Goal: Task Accomplishment & Management: Manage account settings

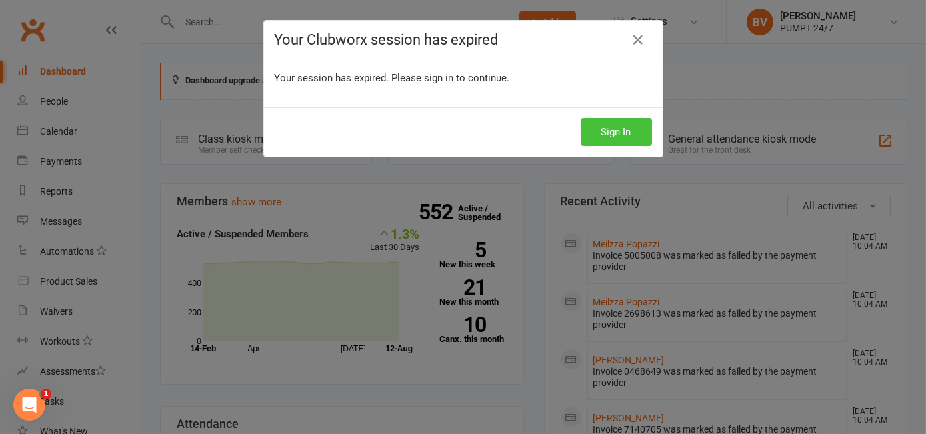
click at [610, 133] on button "Sign In" at bounding box center [616, 132] width 71 height 28
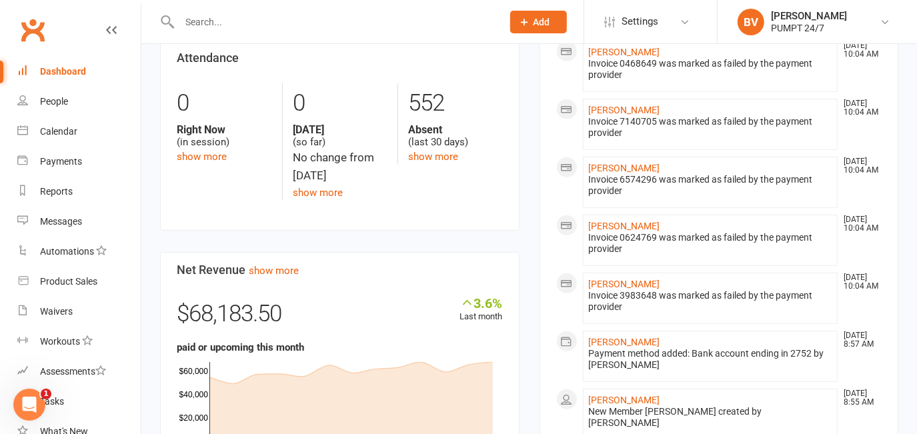
scroll to position [363, 0]
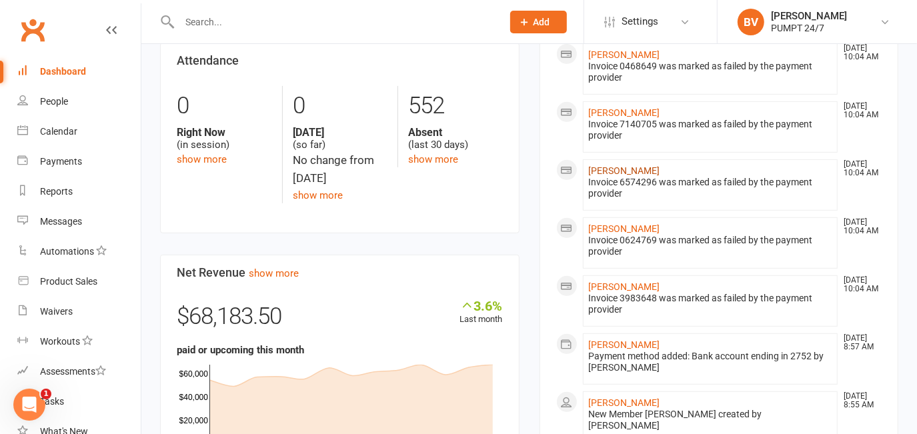
click at [655, 169] on link "[PERSON_NAME]" at bounding box center [624, 170] width 71 height 11
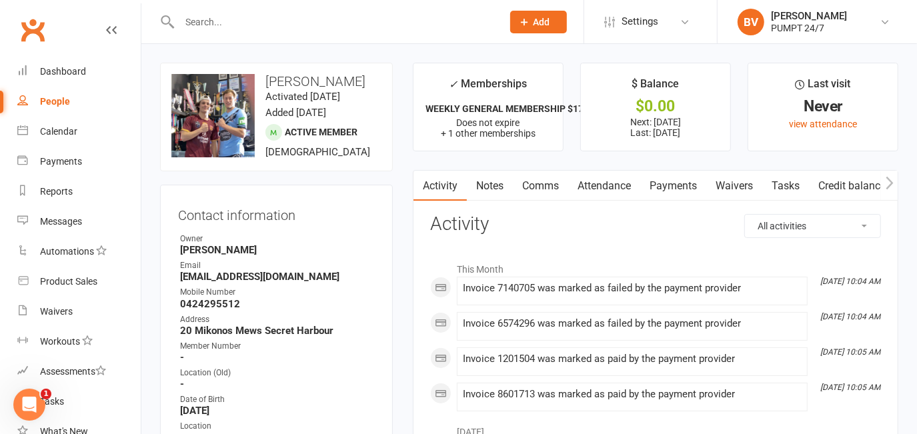
click at [683, 184] on link "Payments" at bounding box center [673, 186] width 66 height 31
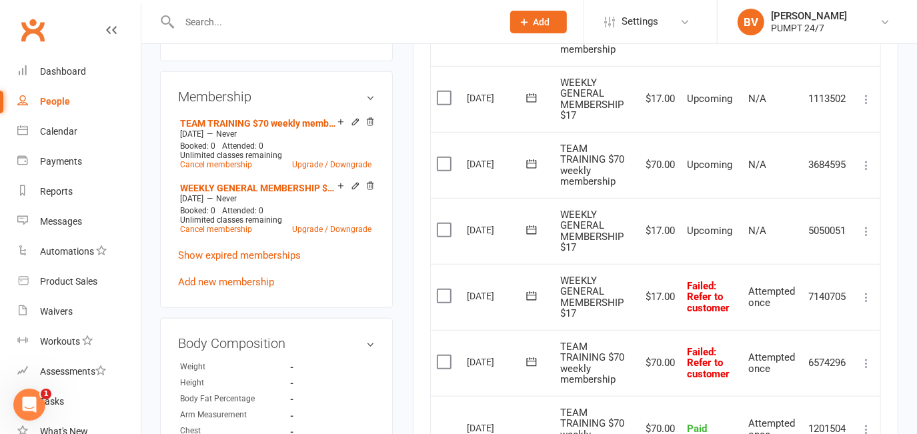
scroll to position [727, 0]
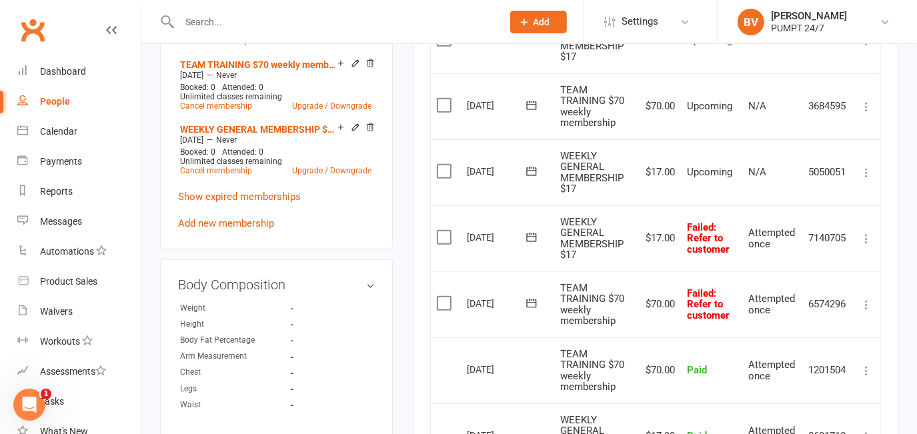
click at [531, 299] on icon at bounding box center [532, 303] width 10 height 9
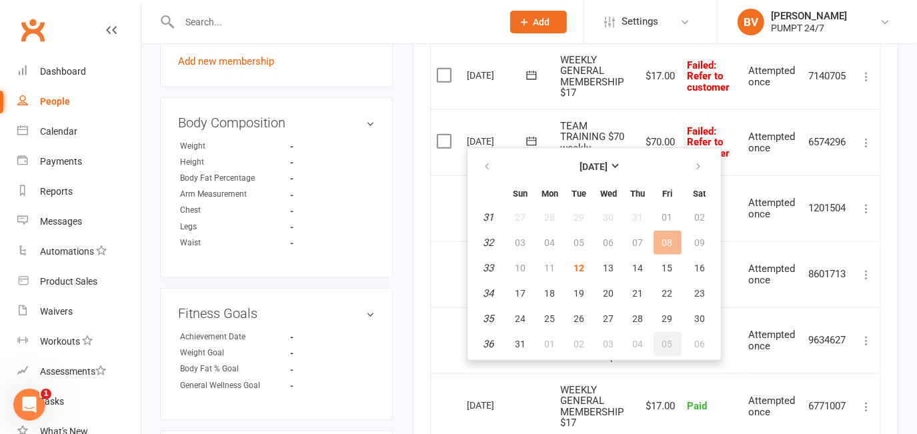
scroll to position [909, 0]
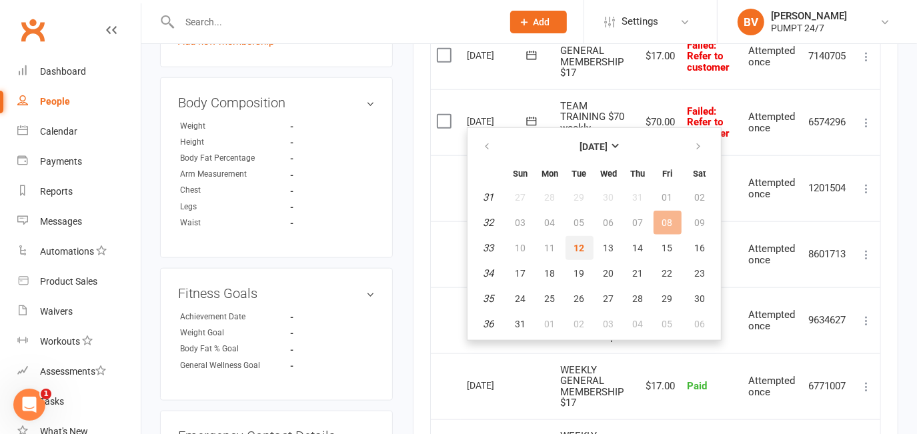
click at [579, 243] on span "12" at bounding box center [579, 248] width 11 height 11
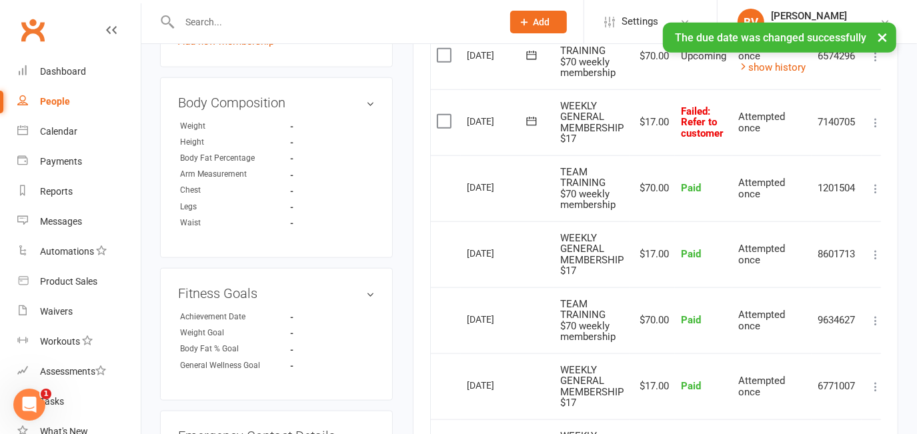
click at [529, 119] on icon at bounding box center [531, 121] width 13 height 13
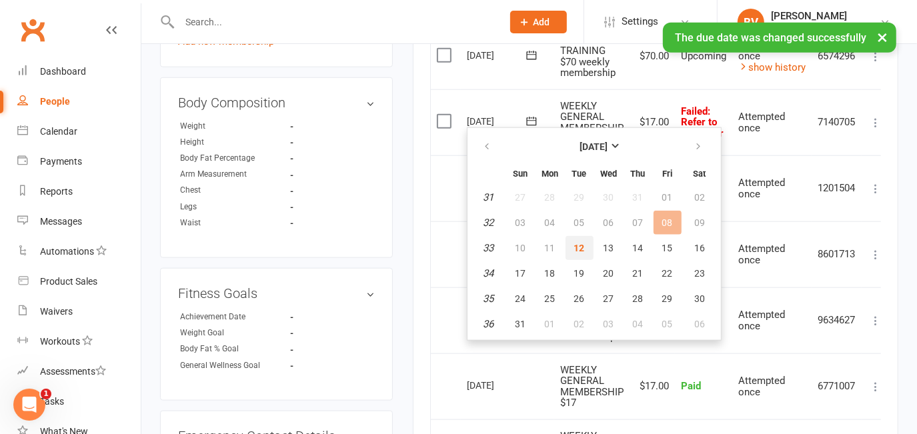
click at [579, 245] on span "12" at bounding box center [579, 248] width 11 height 11
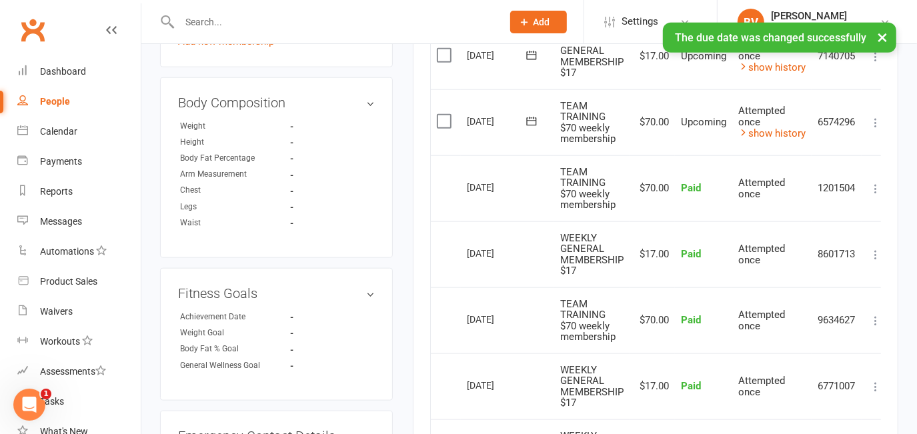
click at [226, 23] on div "× The due date was changed successfully" at bounding box center [449, 23] width 899 height 0
click at [205, 21] on input "text" at bounding box center [333, 22] width 317 height 19
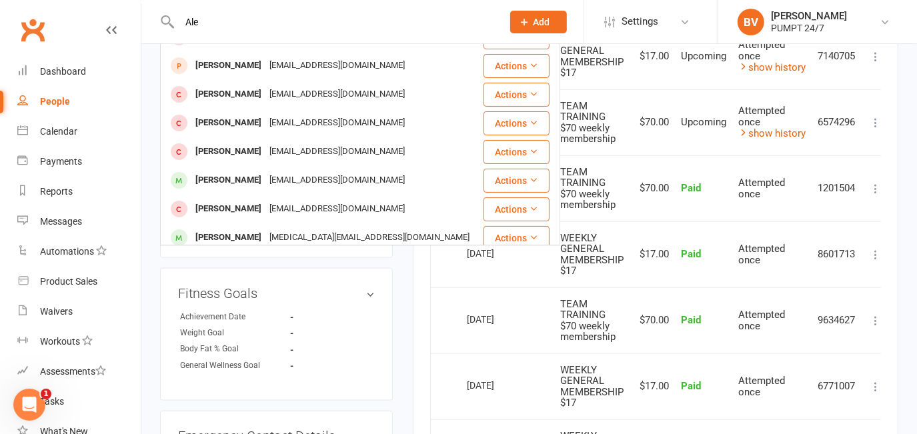
scroll to position [143, 0]
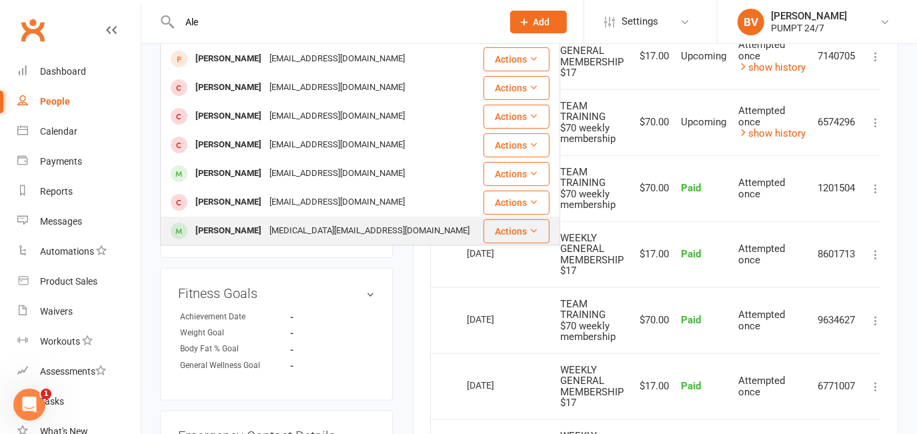
type input "Ale"
click at [243, 231] on div "[PERSON_NAME]" at bounding box center [228, 230] width 74 height 19
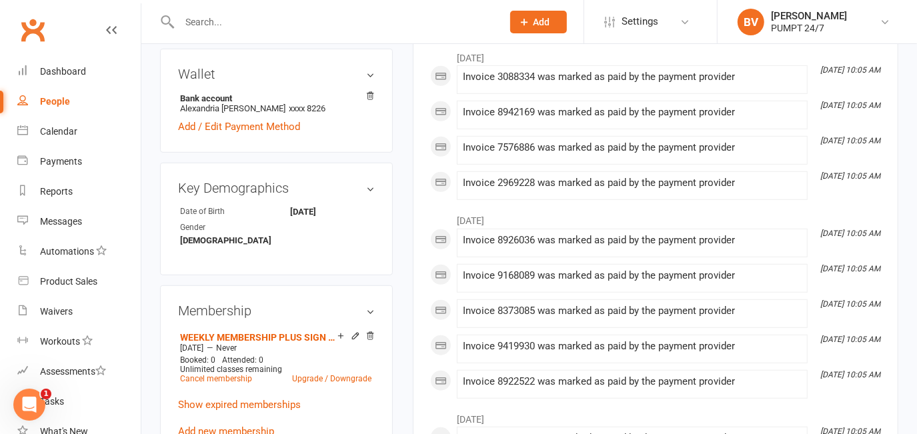
scroll to position [545, 0]
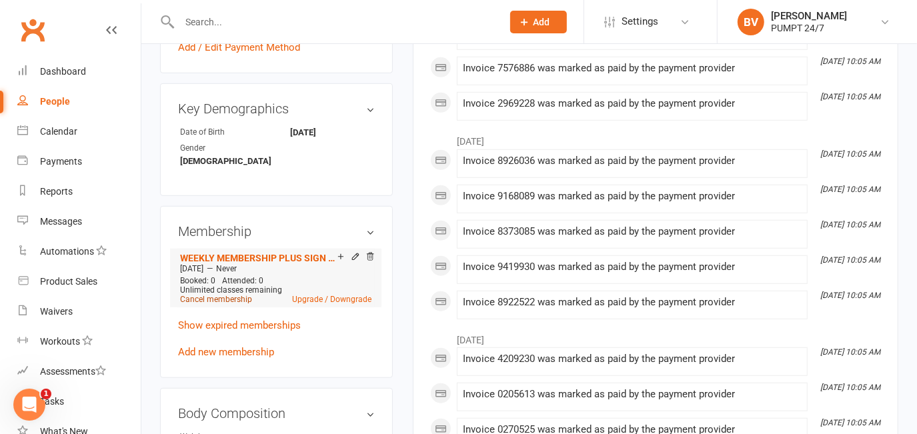
click at [224, 304] on link "Cancel membership" at bounding box center [216, 299] width 72 height 9
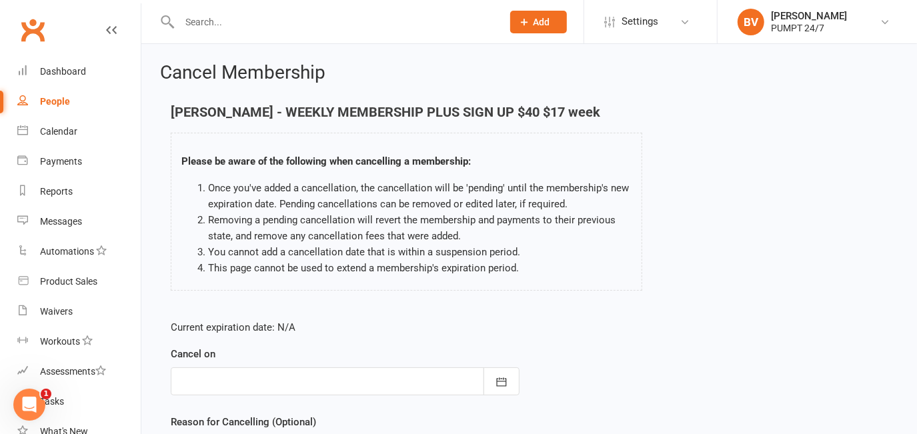
click at [269, 379] on div at bounding box center [345, 381] width 349 height 28
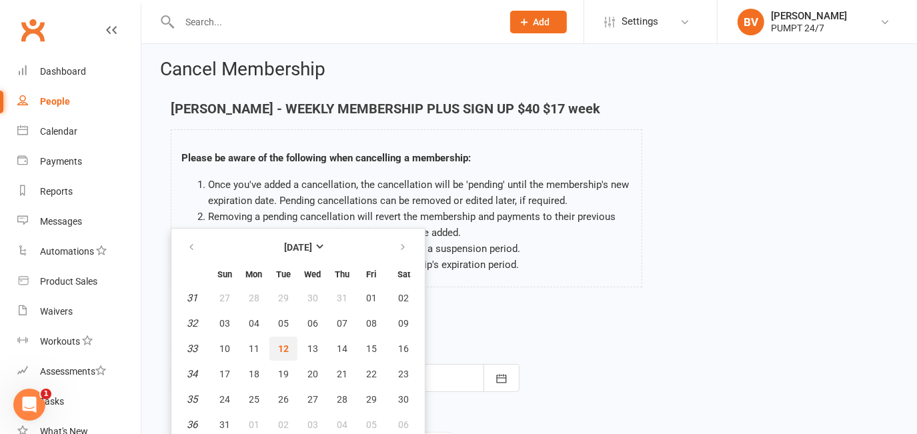
click at [285, 345] on span "12" at bounding box center [283, 348] width 11 height 11
type input "[DATE]"
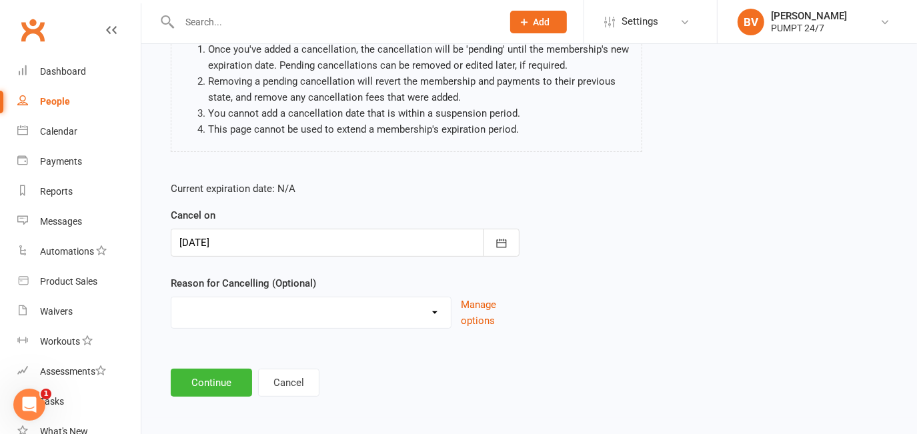
scroll to position [140, 0]
click at [257, 305] on select "Holiday Injury Other reason" at bounding box center [310, 309] width 279 height 27
select select "2"
click at [171, 296] on select "Holiday Injury Other reason" at bounding box center [310, 309] width 279 height 27
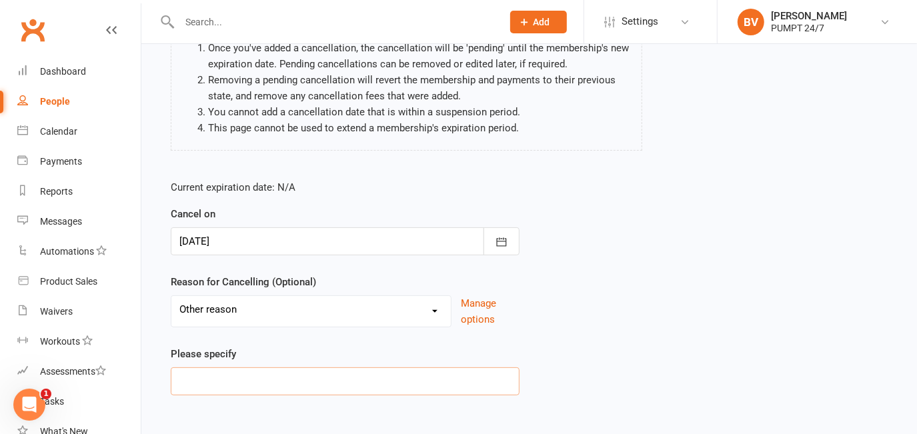
click at [225, 377] on input at bounding box center [345, 381] width 349 height 28
type input "MOVED AWAY"
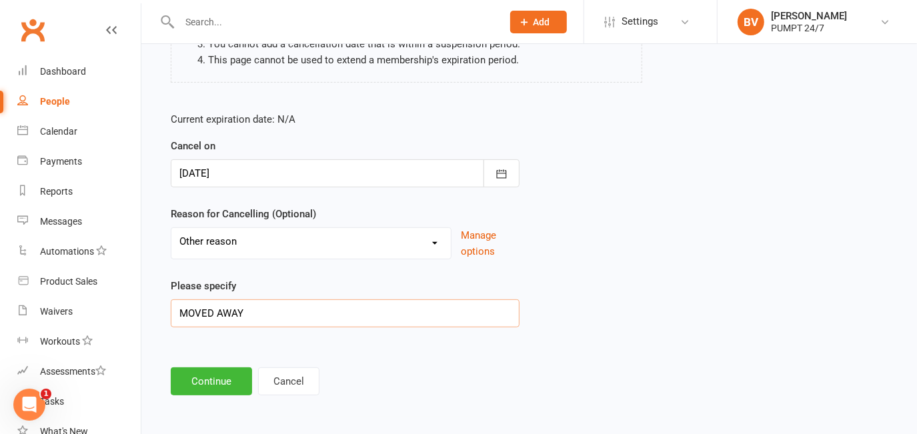
scroll to position [208, 0]
click at [203, 382] on button "Continue" at bounding box center [211, 381] width 81 height 28
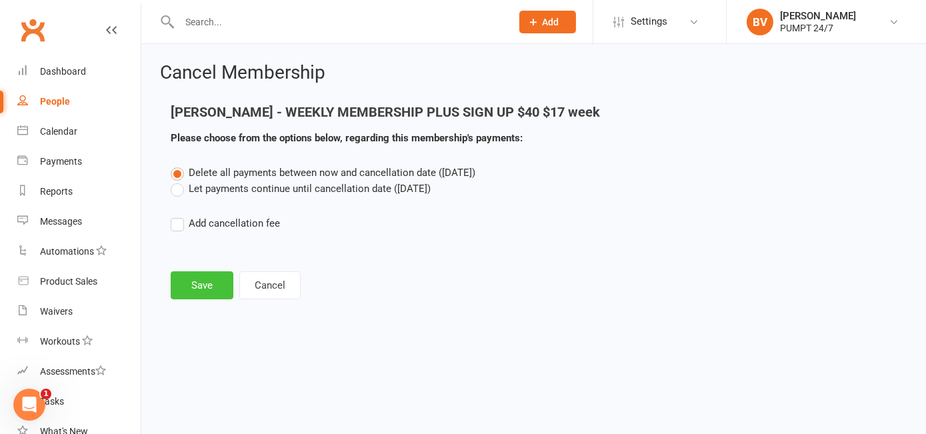
click at [204, 289] on button "Save" at bounding box center [202, 285] width 63 height 28
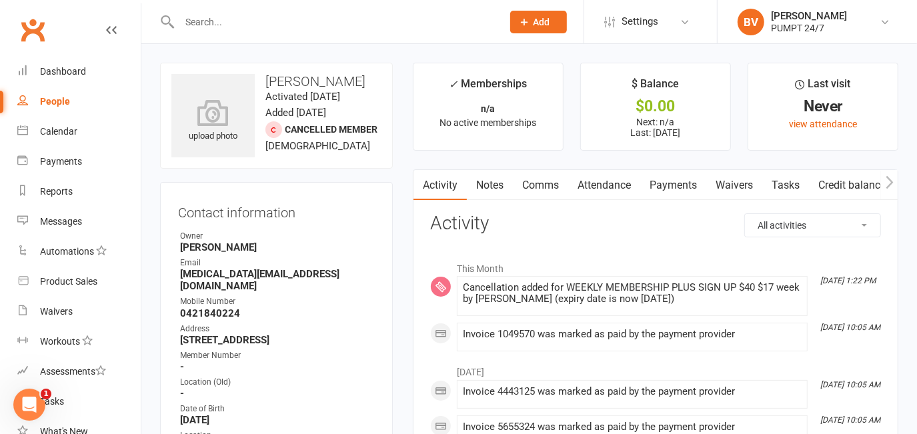
click at [193, 21] on input "text" at bounding box center [333, 22] width 317 height 19
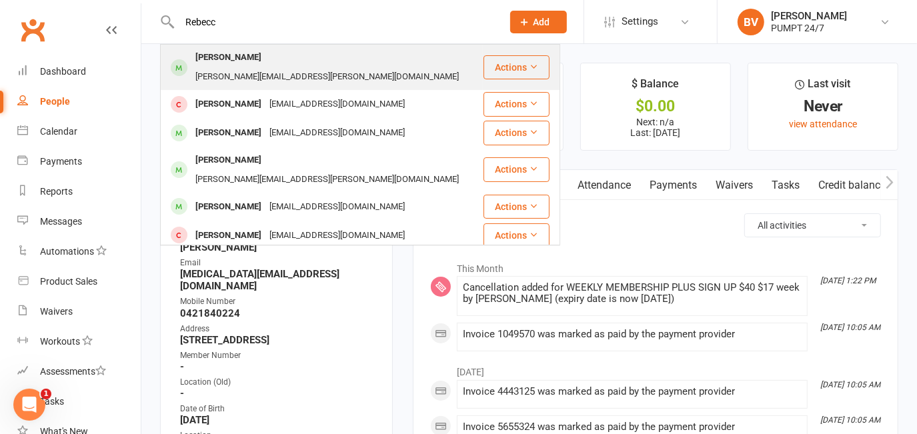
type input "Rebecc"
click at [243, 52] on div "[PERSON_NAME]" at bounding box center [228, 57] width 74 height 19
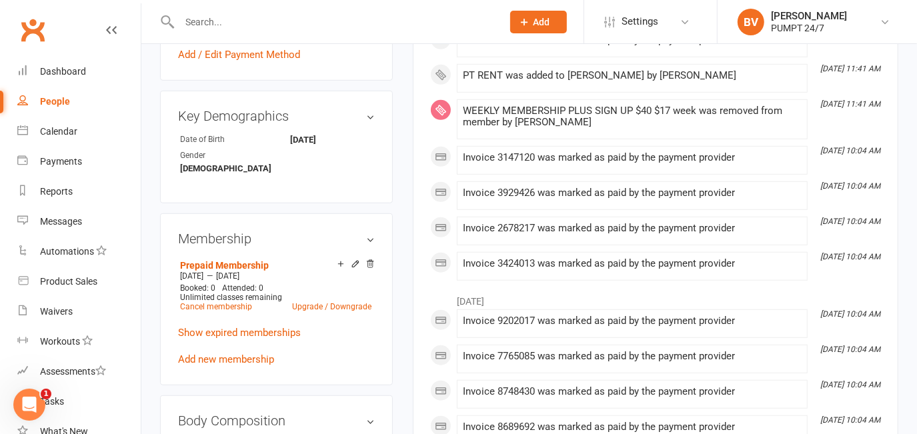
scroll to position [545, 0]
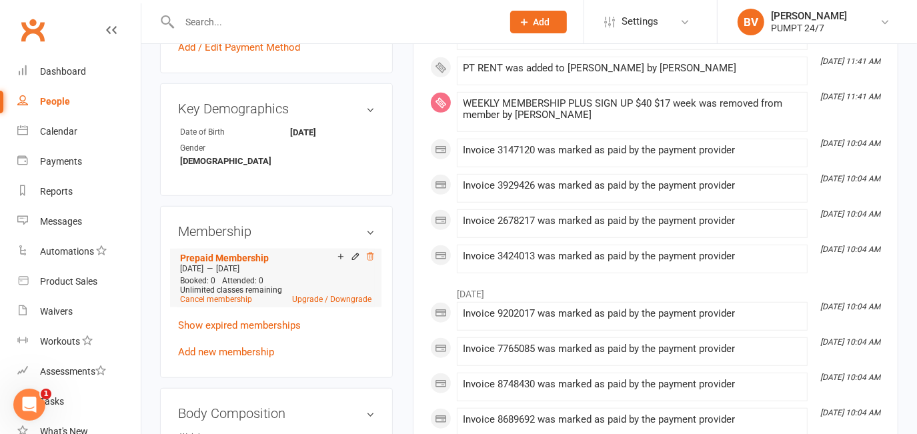
click at [369, 253] on icon at bounding box center [370, 256] width 7 height 7
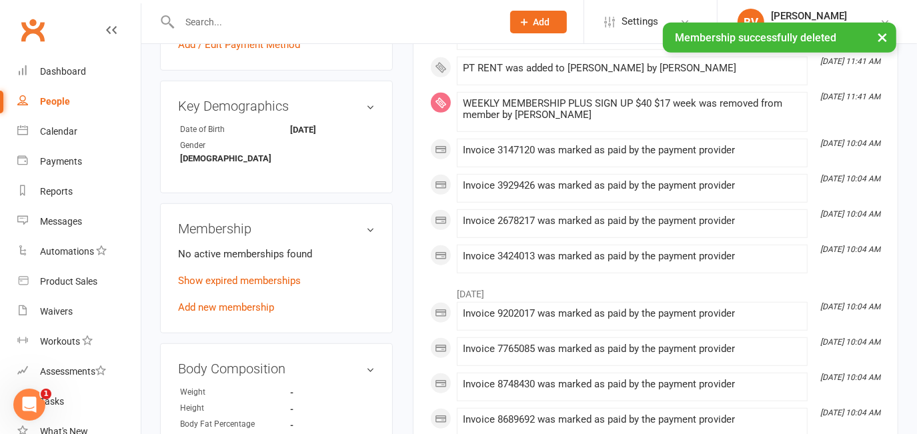
scroll to position [543, 0]
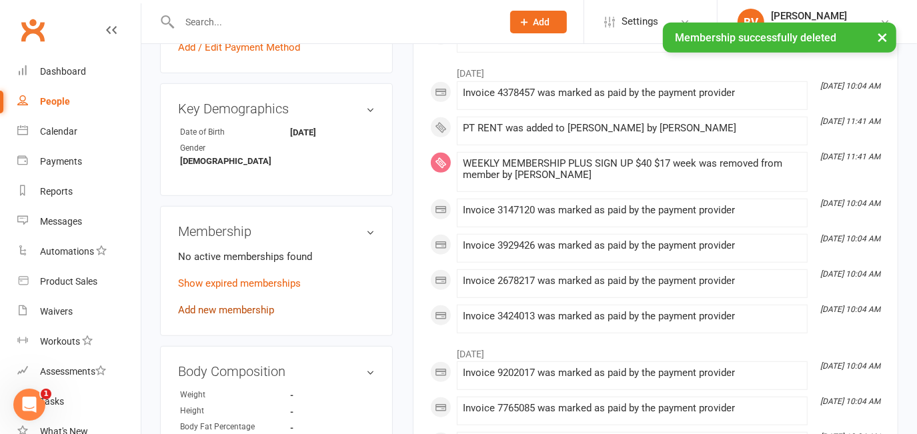
click at [233, 304] on link "Add new membership" at bounding box center [226, 310] width 96 height 12
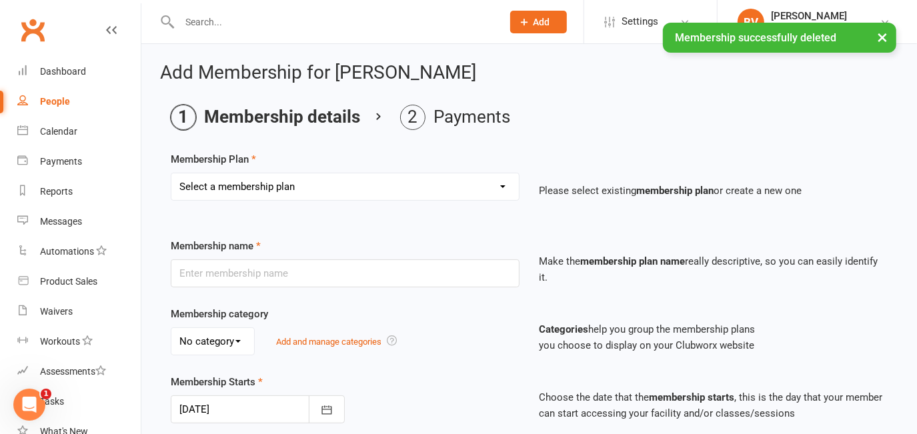
click at [274, 185] on select "Select a membership plan Create new Membership Plan Prepaid Membership [PERSON_…" at bounding box center [344, 186] width 347 height 27
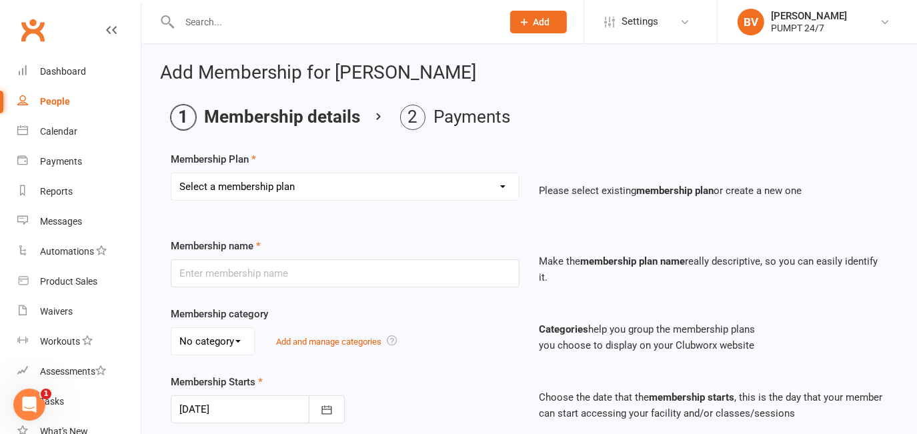
select select "7"
click at [171, 173] on select "Select a membership plan Create new Membership Plan Prepaid Membership [PERSON_…" at bounding box center [344, 186] width 347 height 27
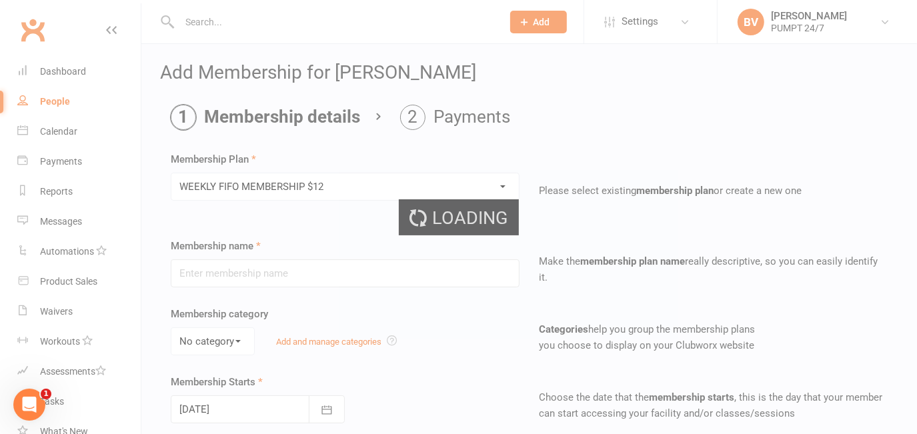
type input "WEEKLY FIFO MEMBERSHIP $12"
select select "0"
type input "0"
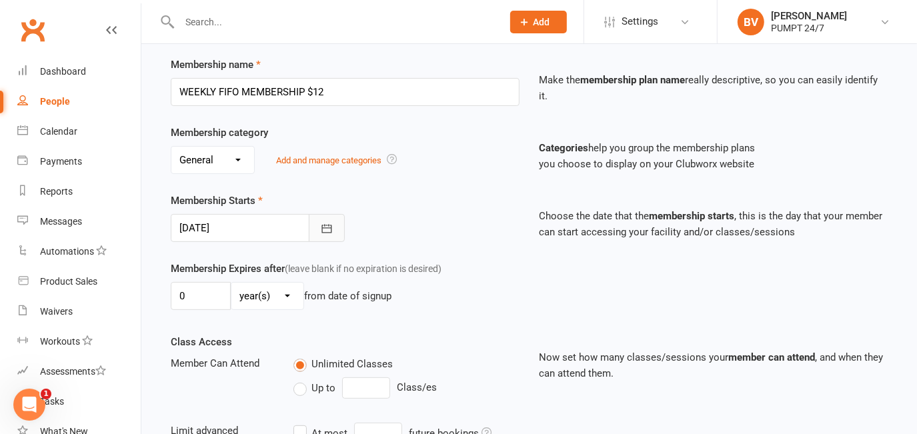
click at [332, 229] on icon "button" at bounding box center [326, 228] width 13 height 13
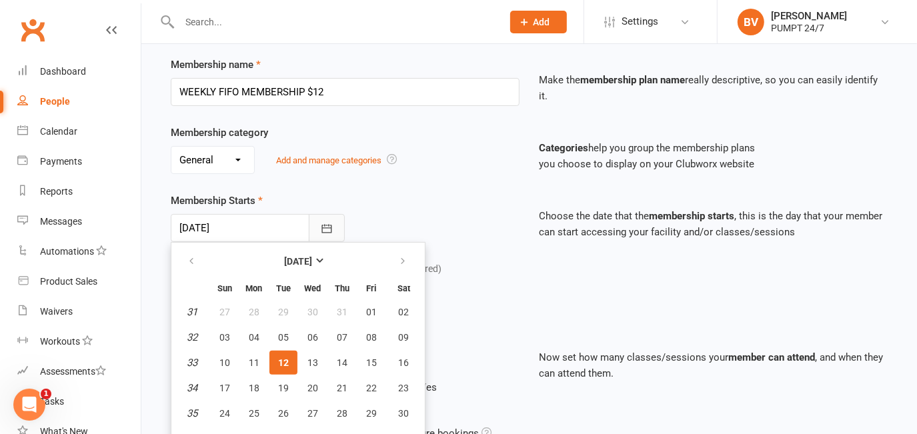
scroll to position [194, 0]
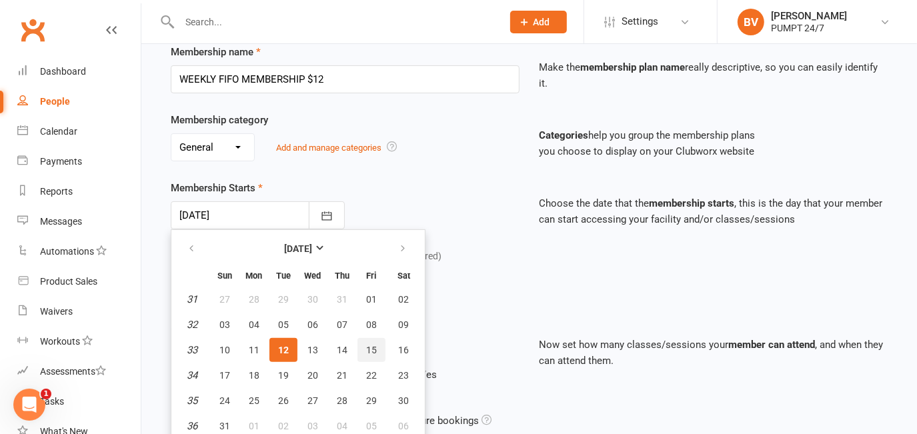
click at [371, 349] on span "15" at bounding box center [371, 350] width 11 height 11
type input "[DATE]"
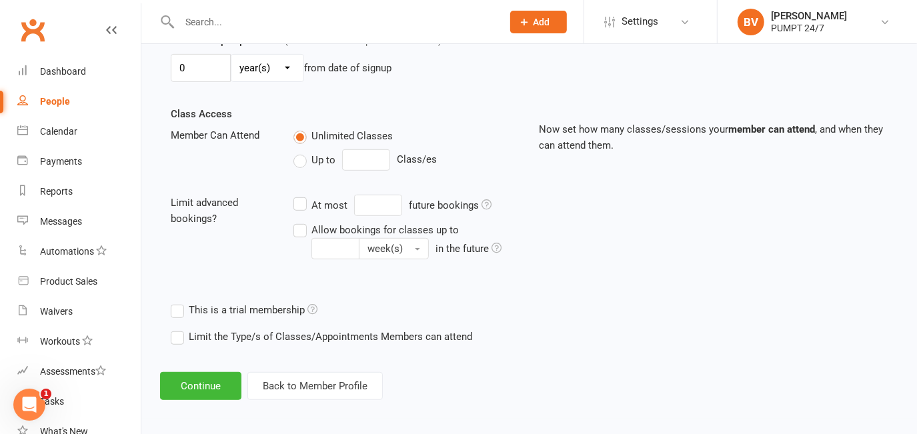
scroll to position [411, 0]
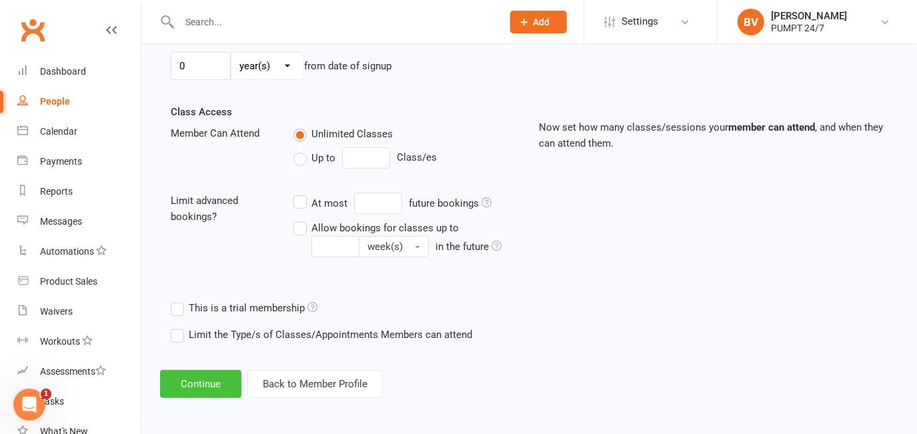
click at [208, 381] on button "Continue" at bounding box center [200, 384] width 81 height 28
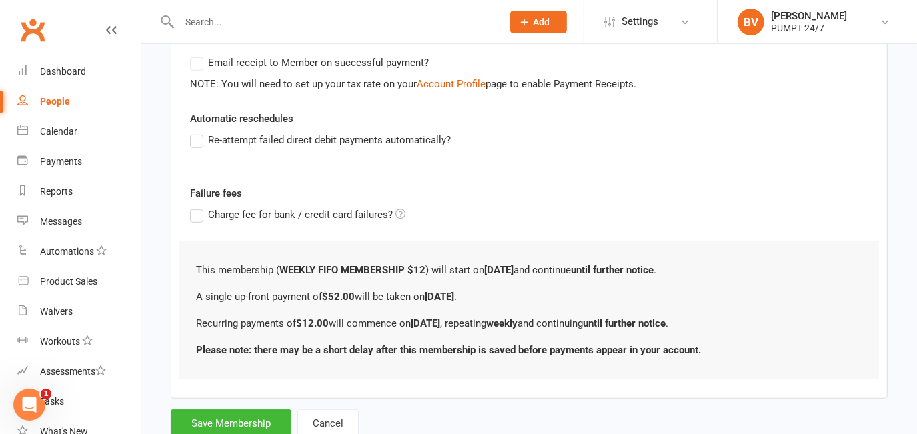
scroll to position [0, 0]
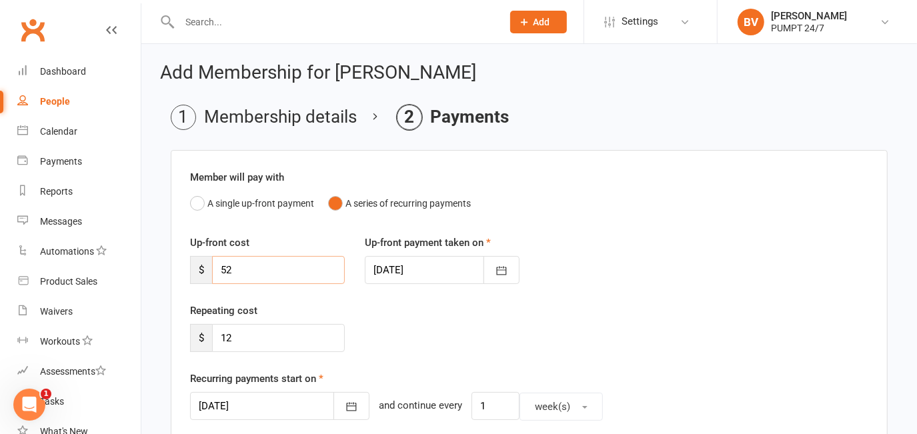
click at [225, 266] on input "52" at bounding box center [278, 270] width 133 height 28
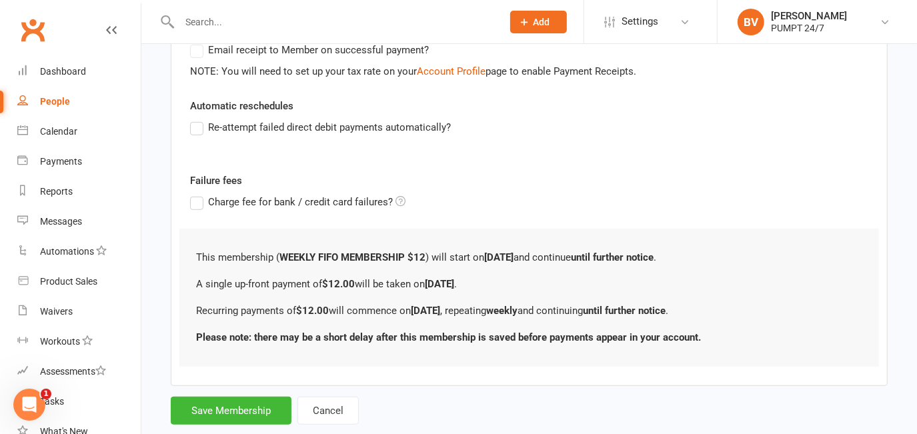
scroll to position [453, 0]
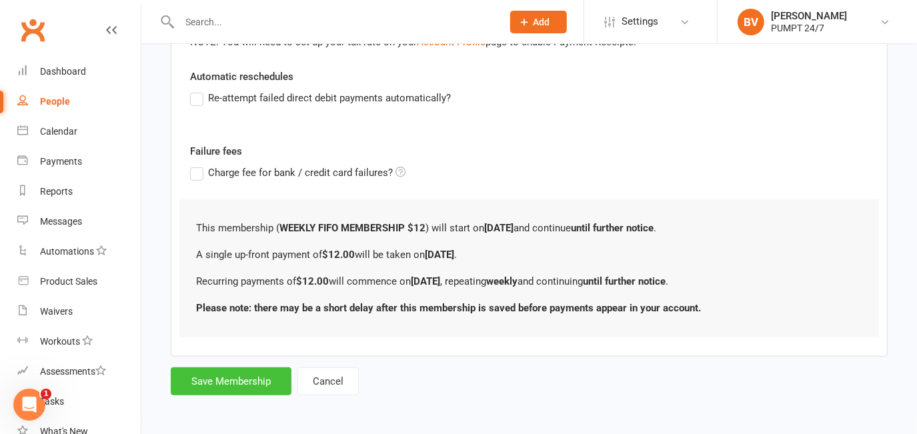
type input "12"
click at [203, 379] on button "Save Membership" at bounding box center [231, 381] width 121 height 28
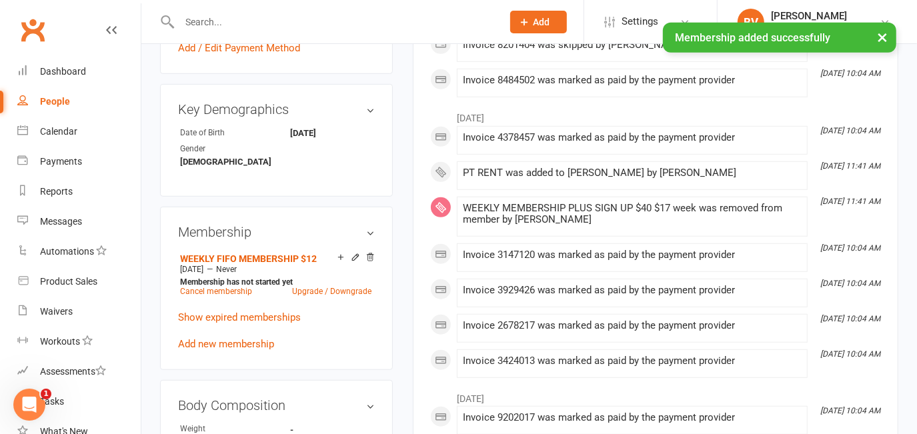
scroll to position [545, 0]
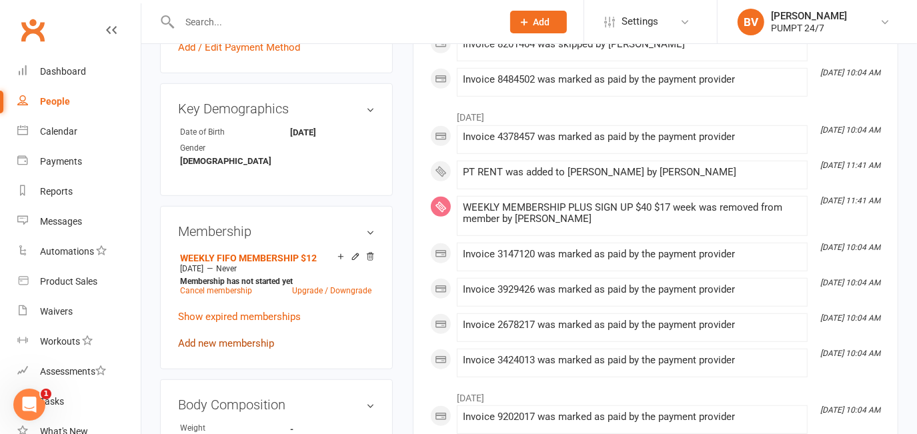
click at [213, 337] on link "Add new membership" at bounding box center [226, 343] width 96 height 12
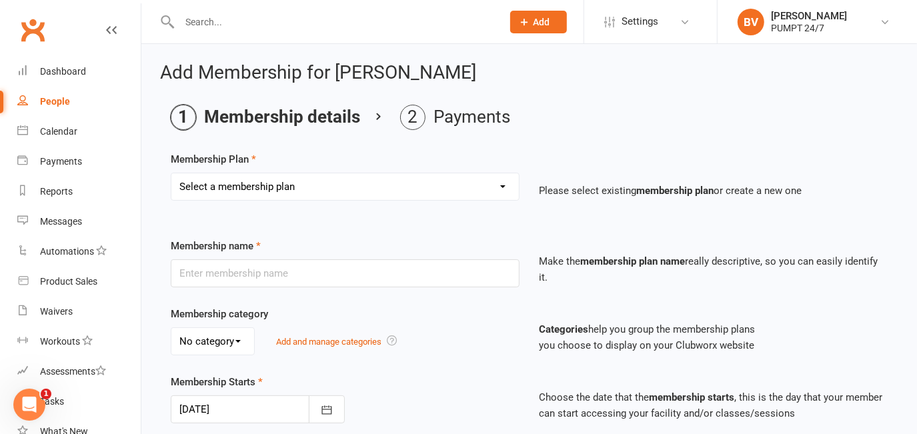
click at [305, 186] on select "Select a membership plan Create new Membership Plan Prepaid Membership [PERSON_…" at bounding box center [344, 186] width 347 height 27
select select "3"
click at [171, 173] on select "Select a membership plan Create new Membership Plan Prepaid Membership [PERSON_…" at bounding box center [344, 186] width 347 height 27
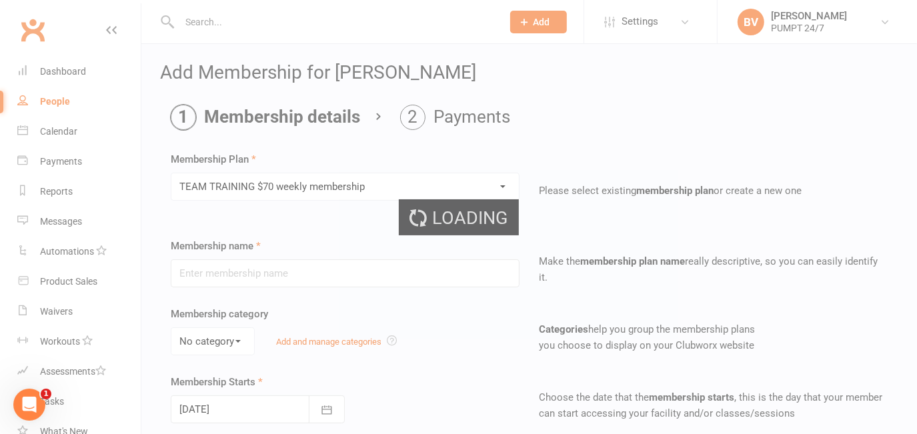
type input "TEAM TRAINING $70 weekly membership"
select select "0"
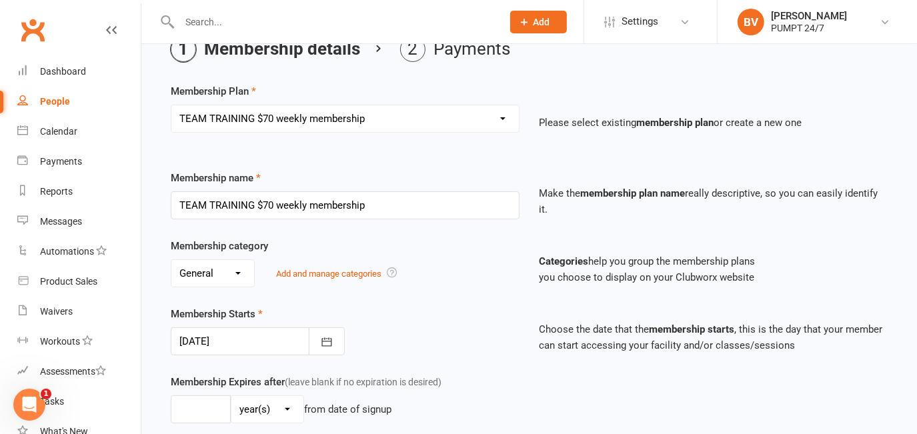
scroll to position [121, 0]
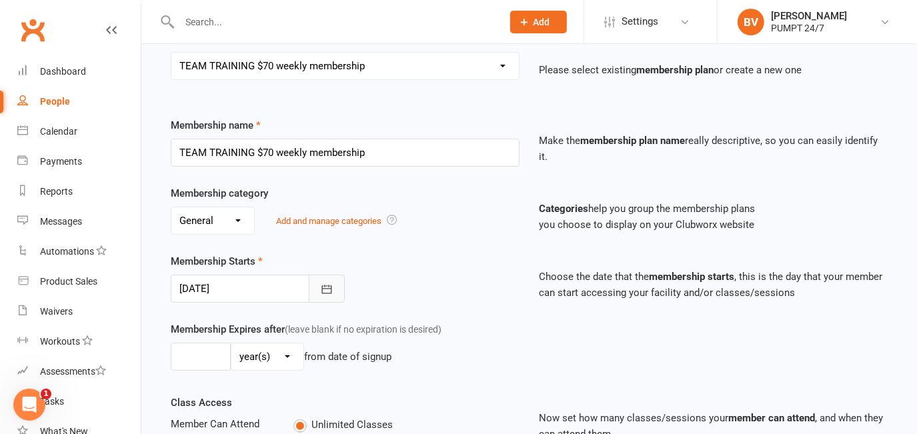
click at [333, 289] on icon "button" at bounding box center [326, 289] width 13 height 13
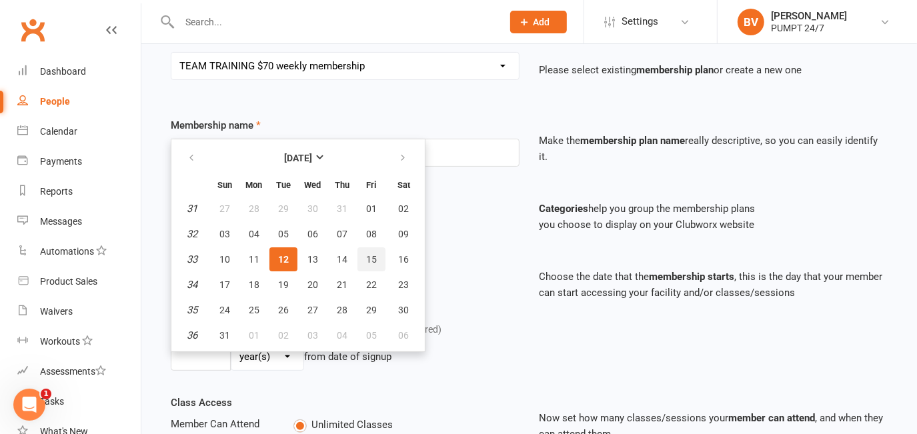
click at [371, 254] on span "15" at bounding box center [371, 259] width 11 height 11
type input "[DATE]"
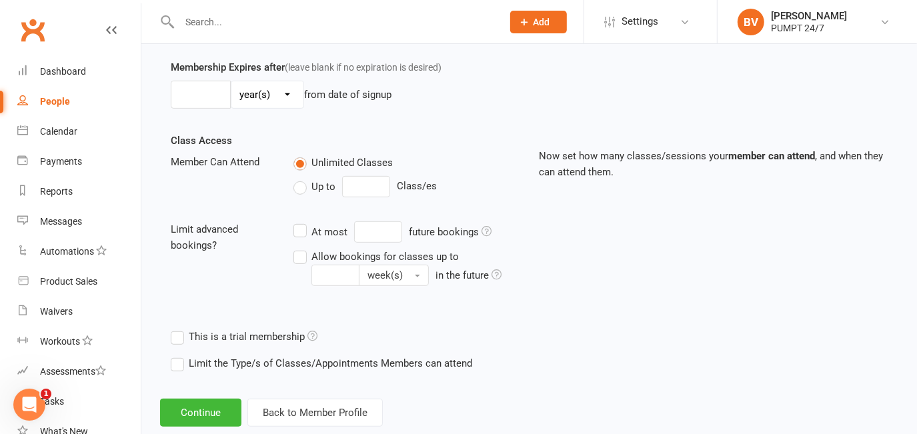
scroll to position [411, 0]
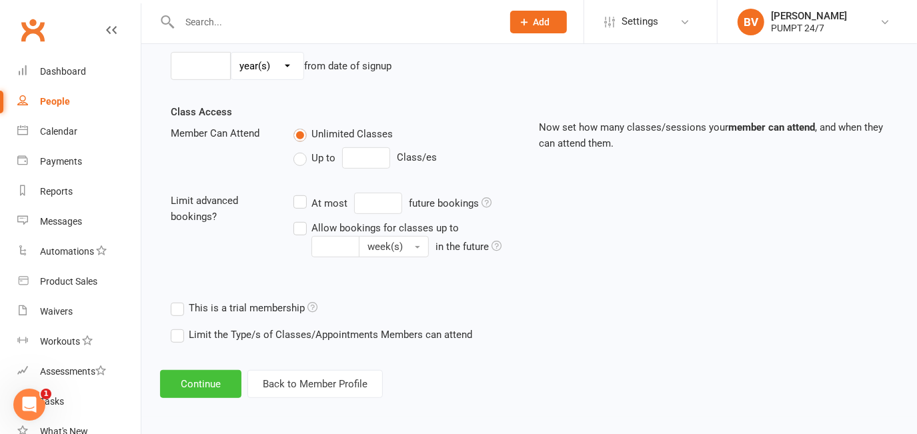
click at [216, 386] on button "Continue" at bounding box center [200, 384] width 81 height 28
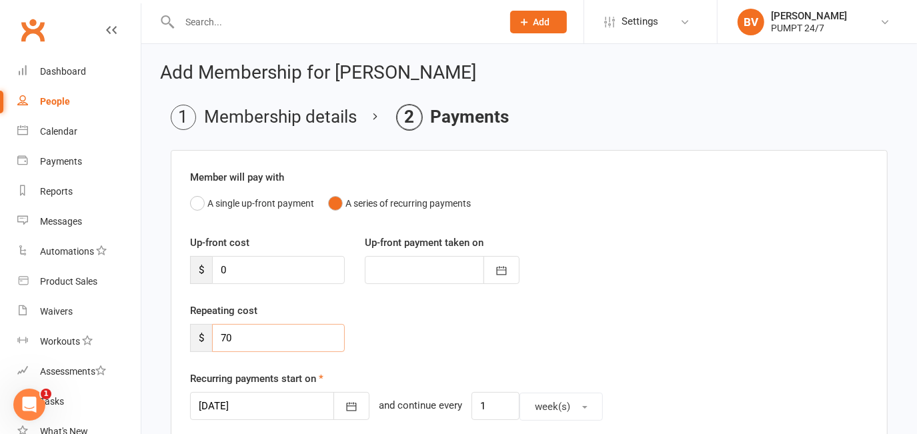
click at [270, 341] on input "70" at bounding box center [278, 338] width 133 height 28
type input "7"
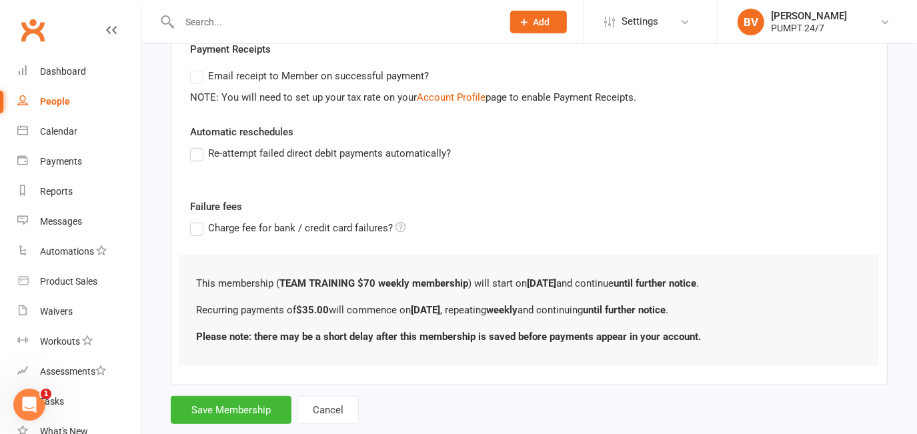
scroll to position [424, 0]
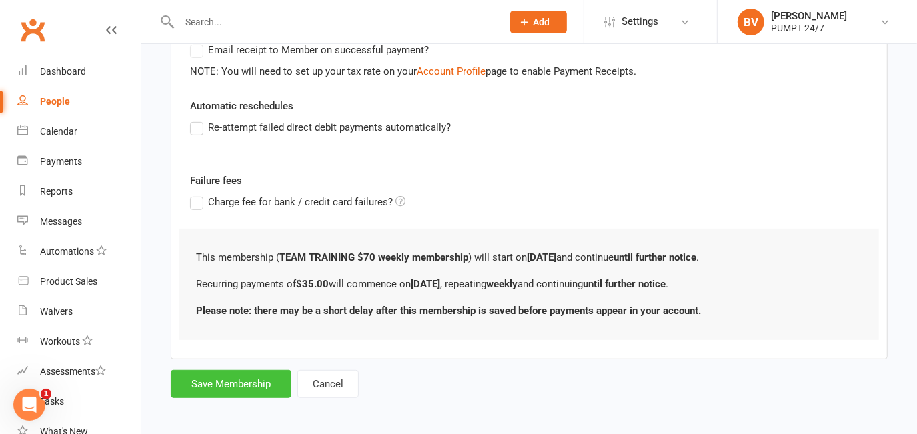
type input "35"
drag, startPoint x: 235, startPoint y: 382, endPoint x: 254, endPoint y: 381, distance: 19.4
click at [235, 382] on button "Save Membership" at bounding box center [231, 384] width 121 height 28
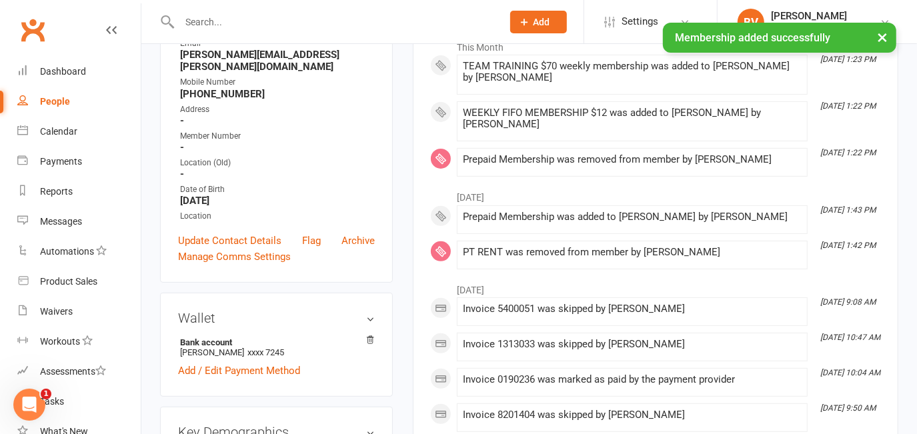
scroll to position [242, 0]
